Goal: Obtain resource: Obtain resource

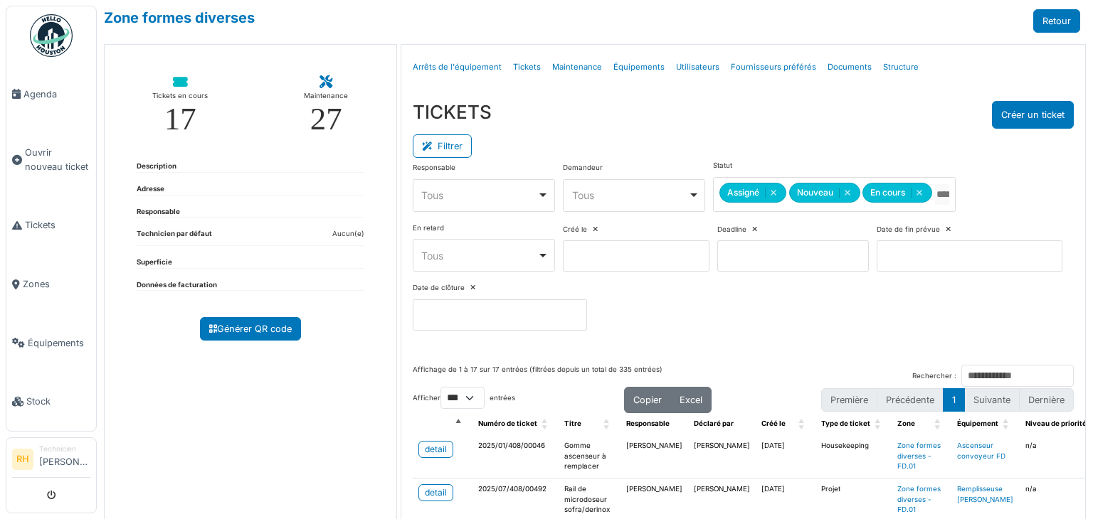
select select "***"
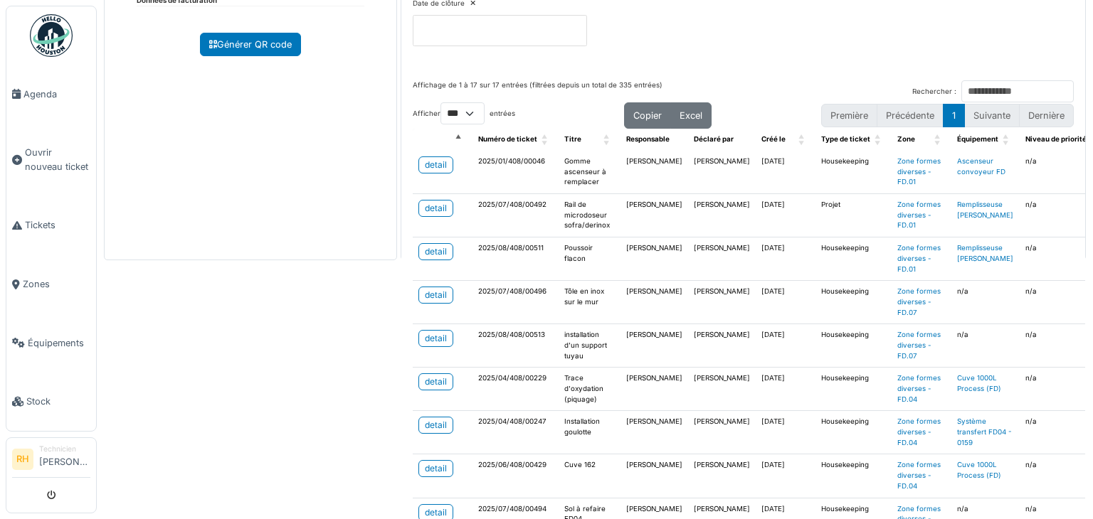
scroll to position [408, 0]
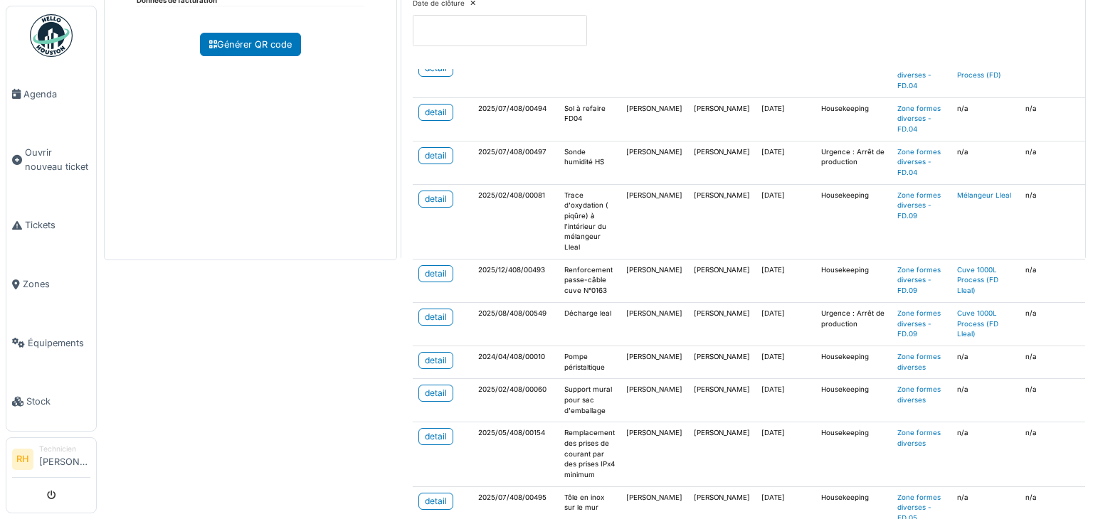
drag, startPoint x: 216, startPoint y: 385, endPoint x: 238, endPoint y: 332, distance: 57.1
click at [214, 382] on div "Zone formes diverses Retour Tickets en cours 17 Maintenance 27 Description Adre…" at bounding box center [595, 259] width 996 height 519
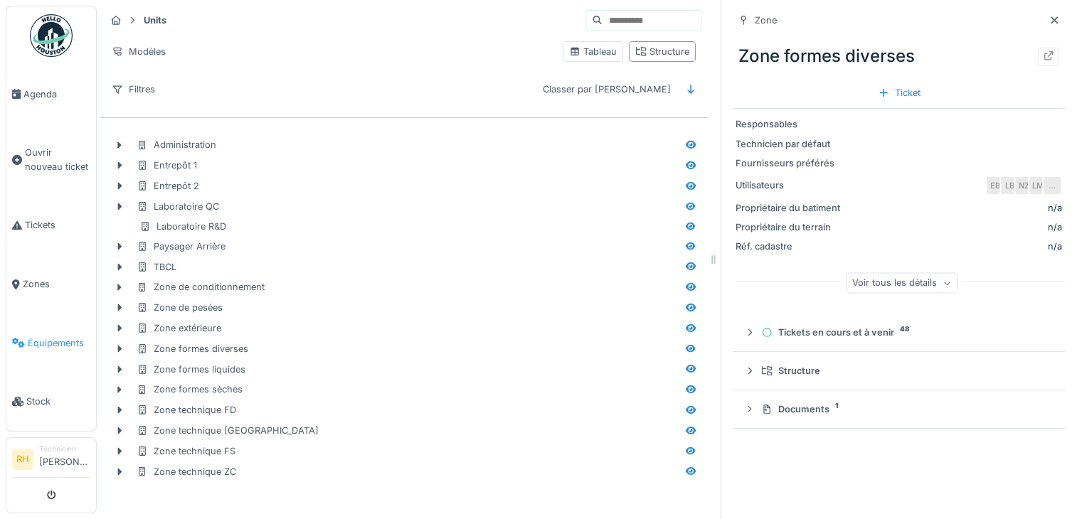
click at [53, 337] on span "Équipements" at bounding box center [59, 344] width 63 height 14
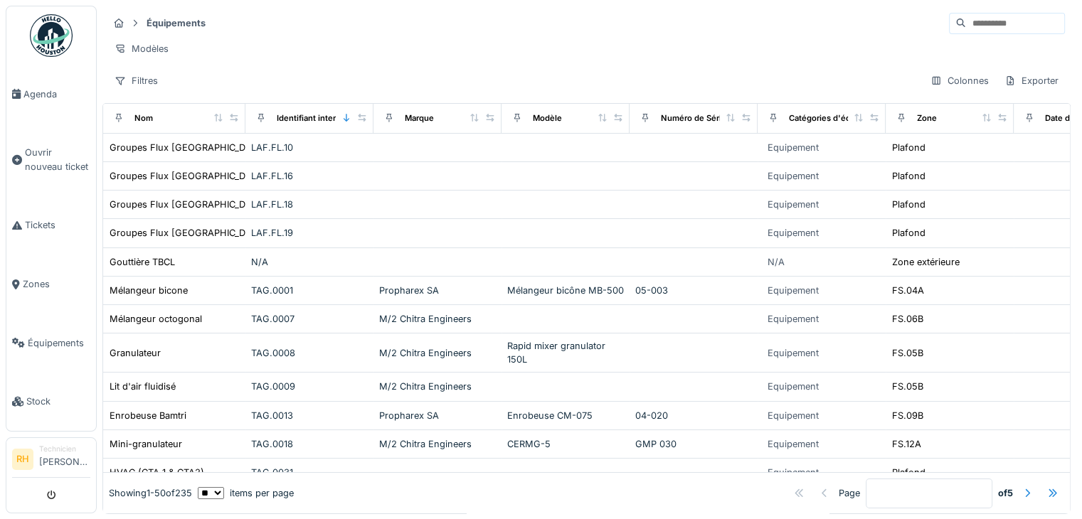
click at [966, 25] on input at bounding box center [1015, 24] width 98 height 20
type input "********"
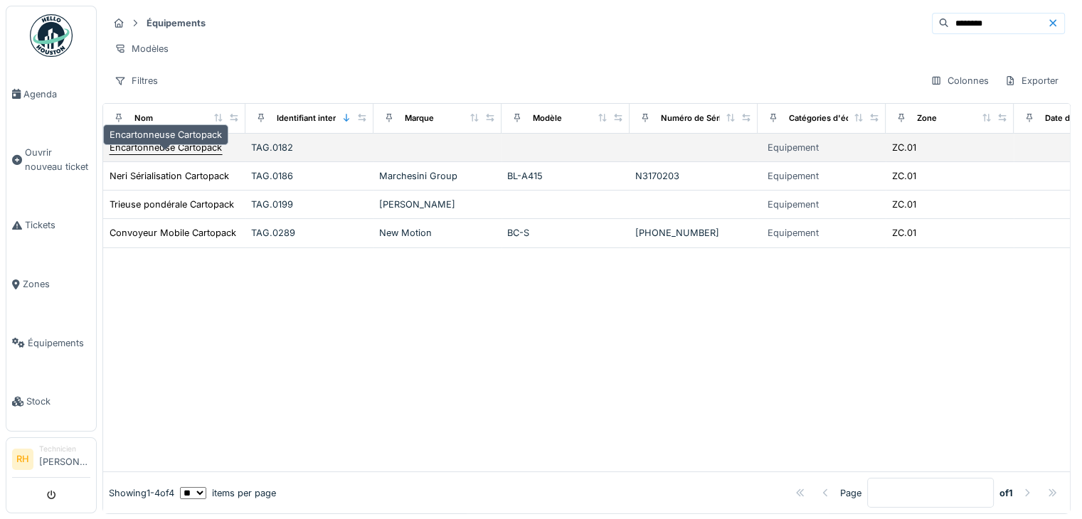
click at [188, 152] on div "Encartonneuse Cartopack" at bounding box center [166, 148] width 112 height 14
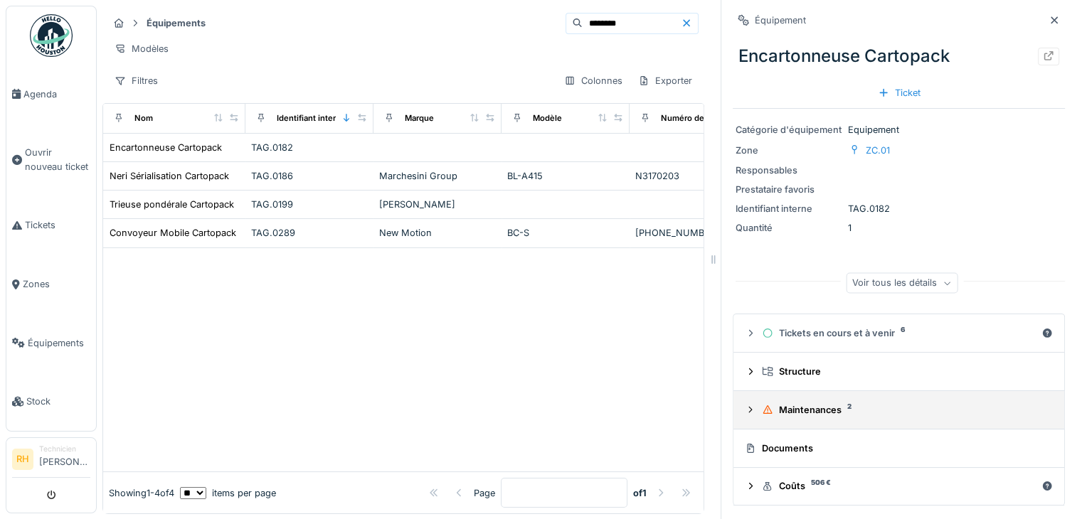
click at [745, 413] on icon at bounding box center [750, 410] width 11 height 9
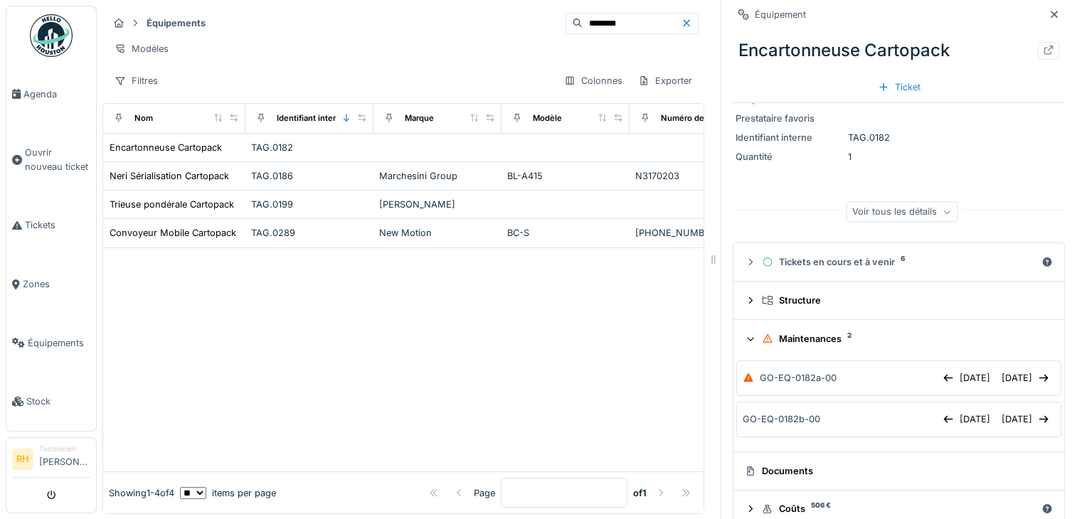
scroll to position [93, 0]
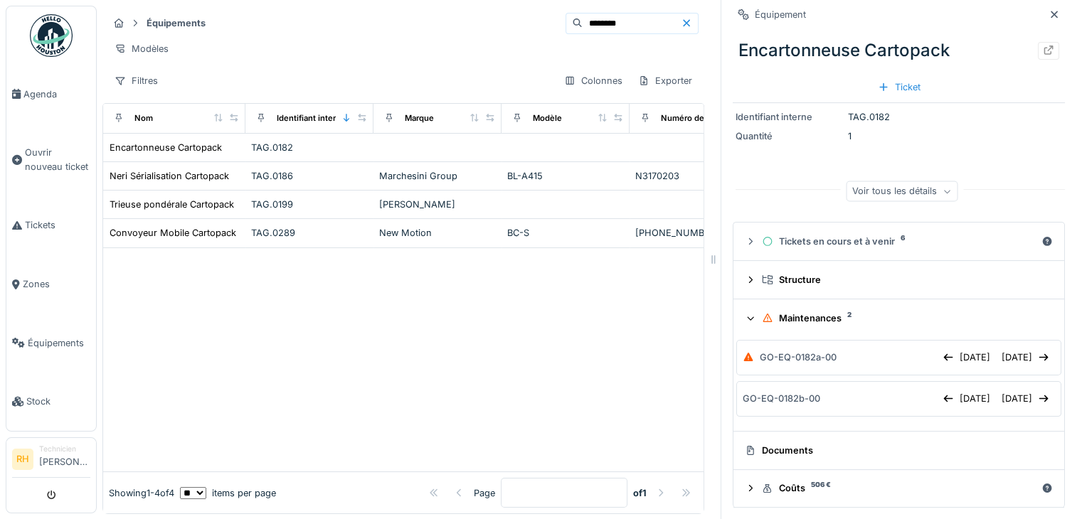
click at [746, 448] on div "Documents" at bounding box center [896, 451] width 302 height 14
click at [796, 453] on div "Documents" at bounding box center [896, 451] width 302 height 14
